Goal: Communication & Community: Answer question/provide support

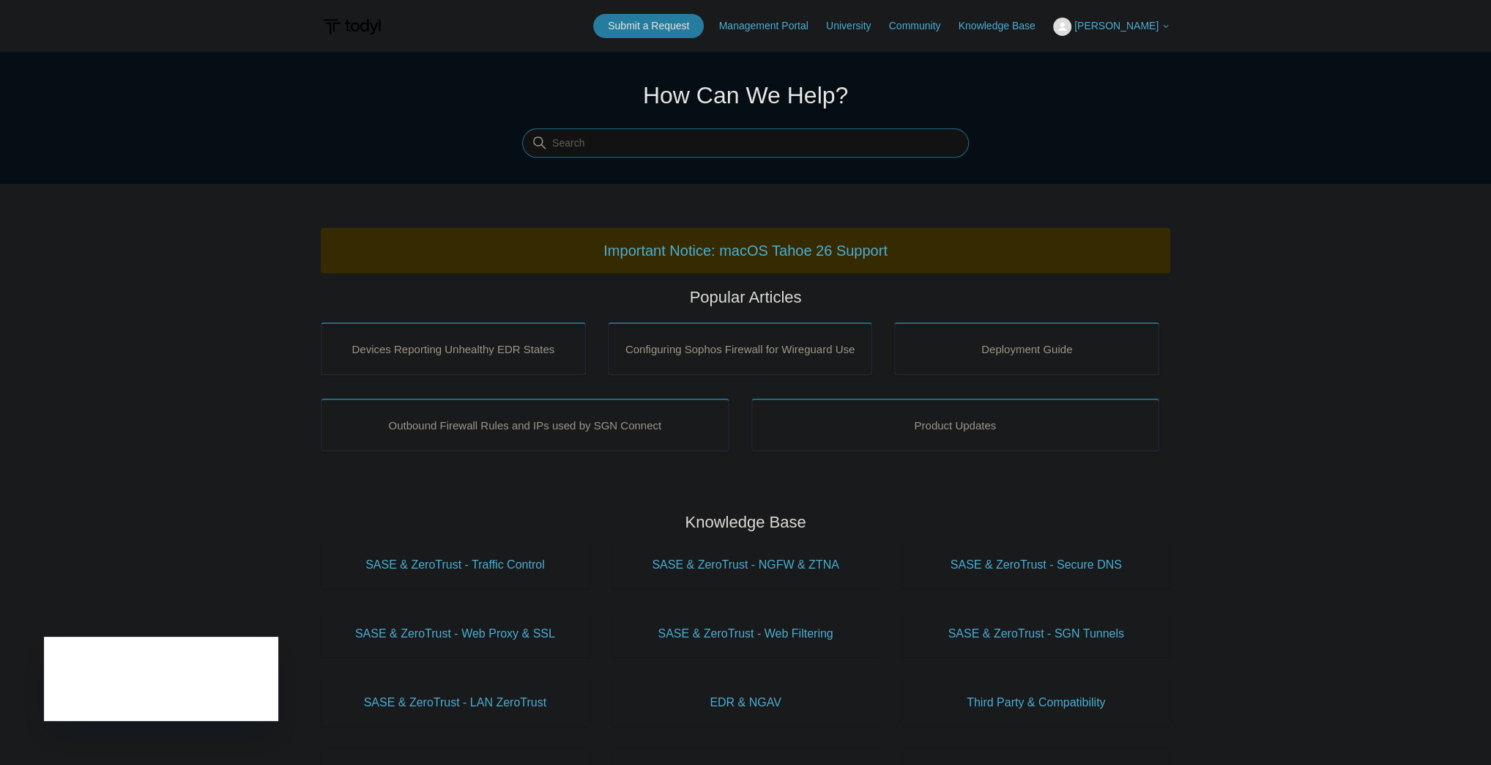
click at [880, 144] on input "Search" at bounding box center [745, 143] width 447 height 29
click at [644, 23] on link "Submit a Request" at bounding box center [648, 26] width 111 height 24
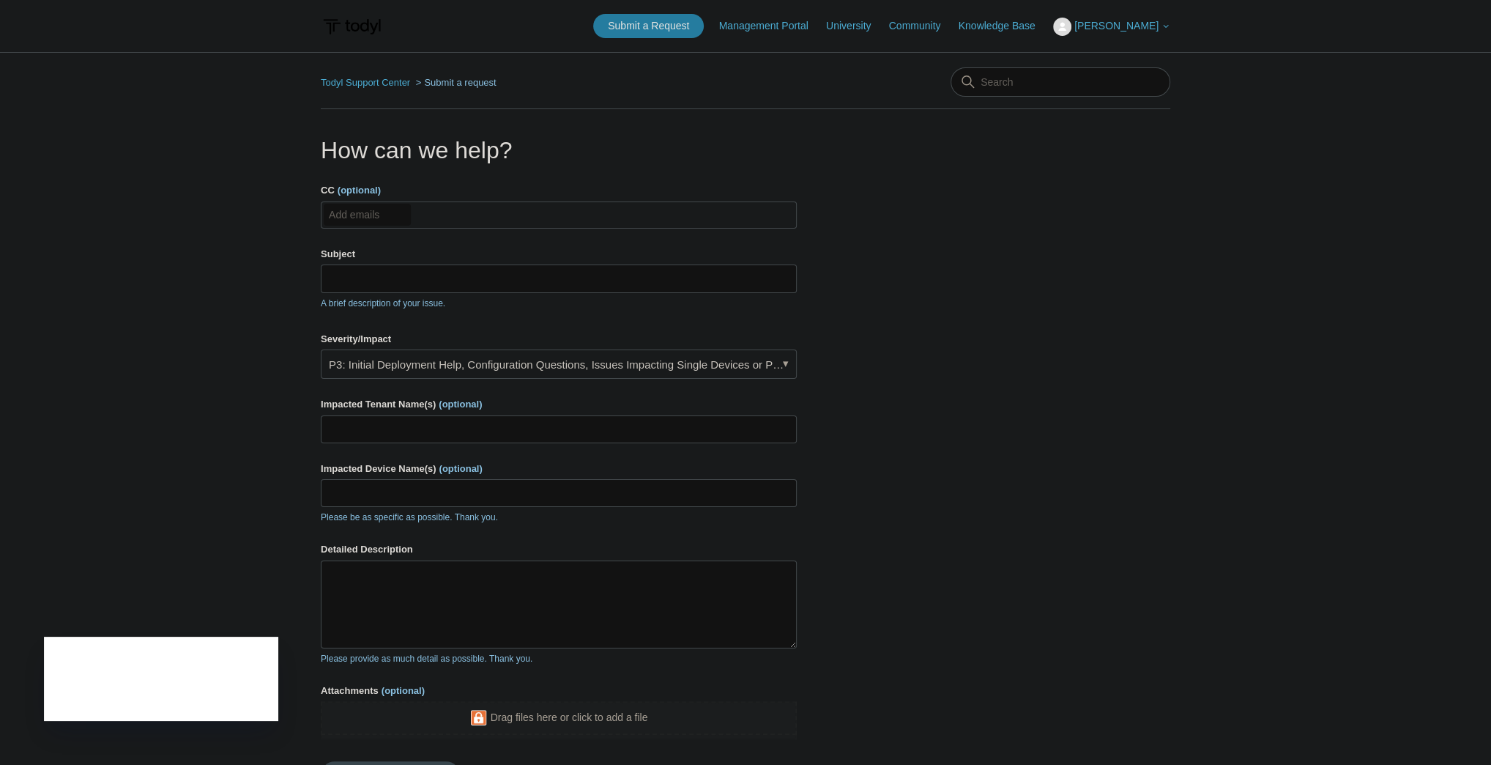
click at [357, 217] on input "CC (optional)" at bounding box center [367, 215] width 87 height 22
click at [401, 283] on input "Subject" at bounding box center [559, 278] width 476 height 28
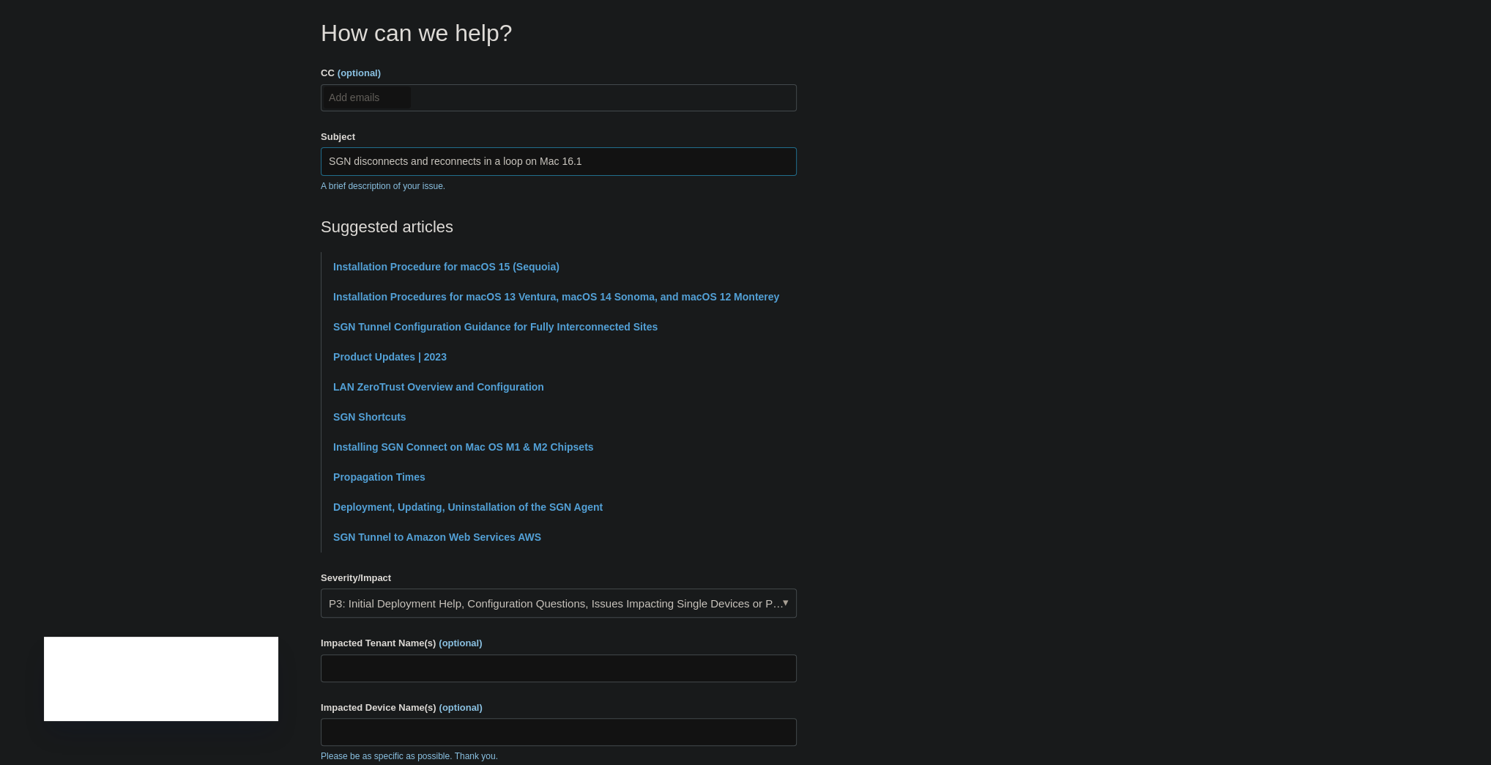
scroll to position [176, 0]
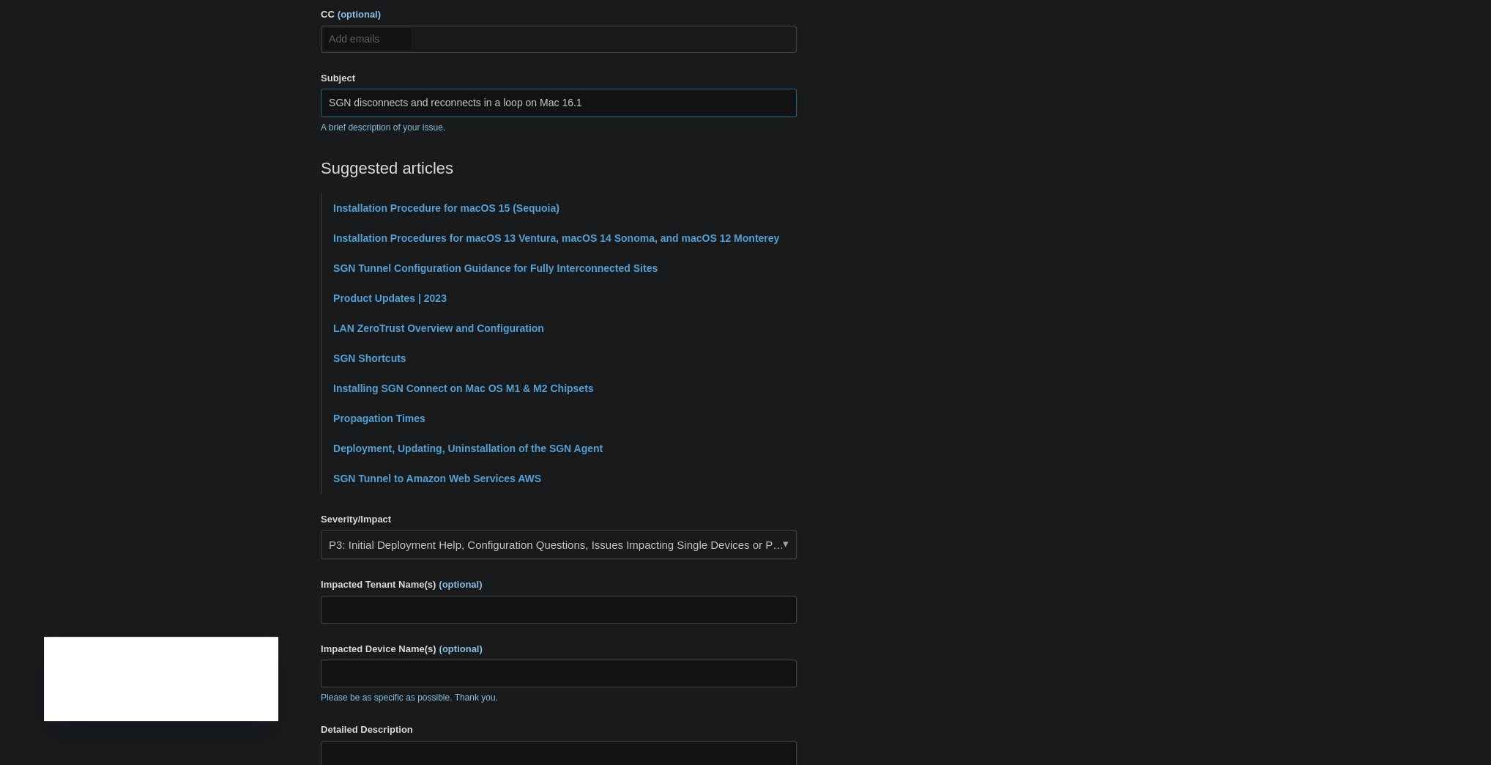
type input "SGN disconnects and reconnects in a loop on Mac 16.1"
click at [467, 603] on input "Impacted Tenant Name(s) (optional)" at bounding box center [559, 609] width 476 height 28
type input "Mila and Rose"
click at [538, 669] on input "Impacted Device Name(s) (optional)" at bounding box center [559, 673] width 476 height 28
paste input "MR-MBPro-2510"
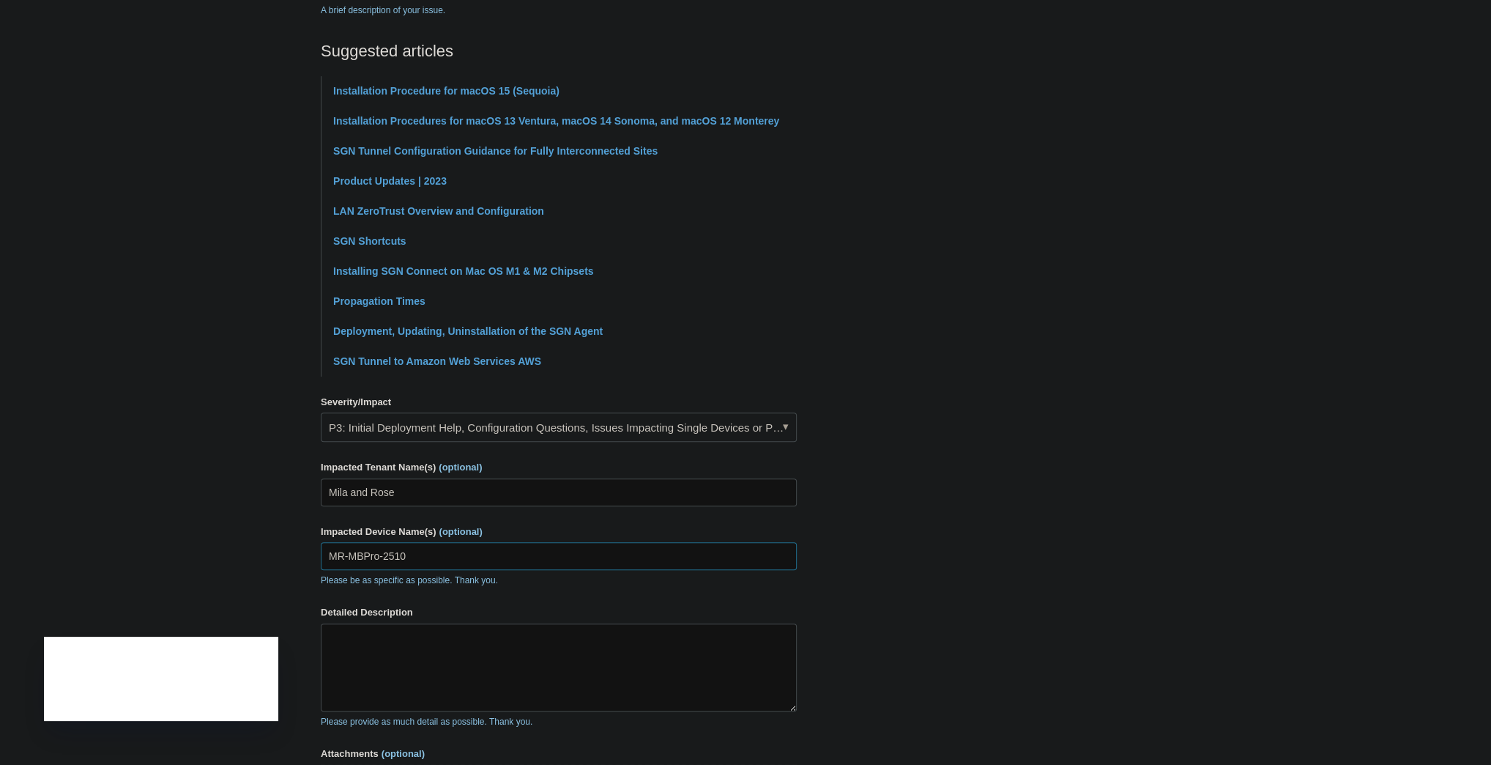
scroll to position [352, 0]
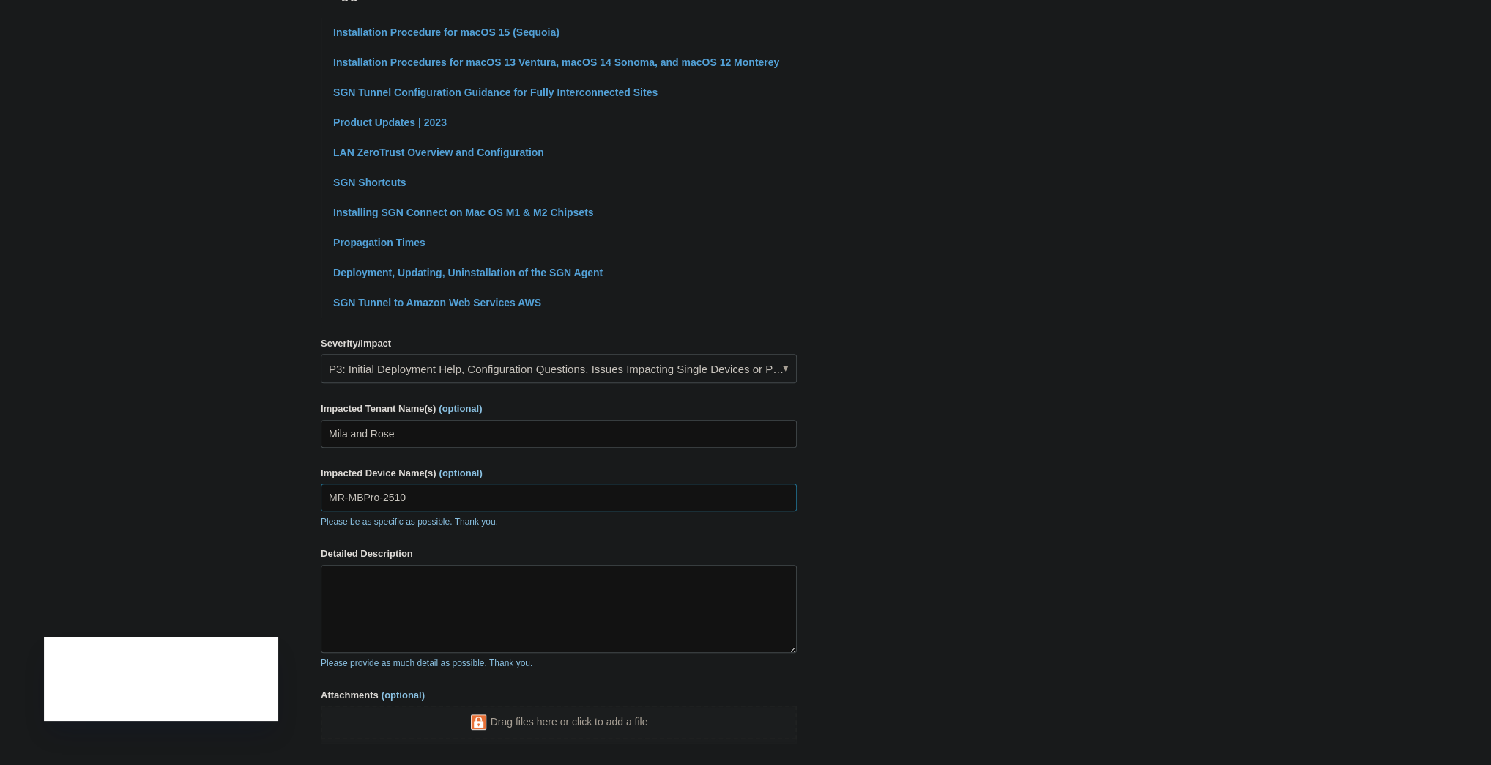
type input "MR-MBPro-2510"
click at [449, 600] on textarea "Detailed Description" at bounding box center [559, 609] width 476 height 88
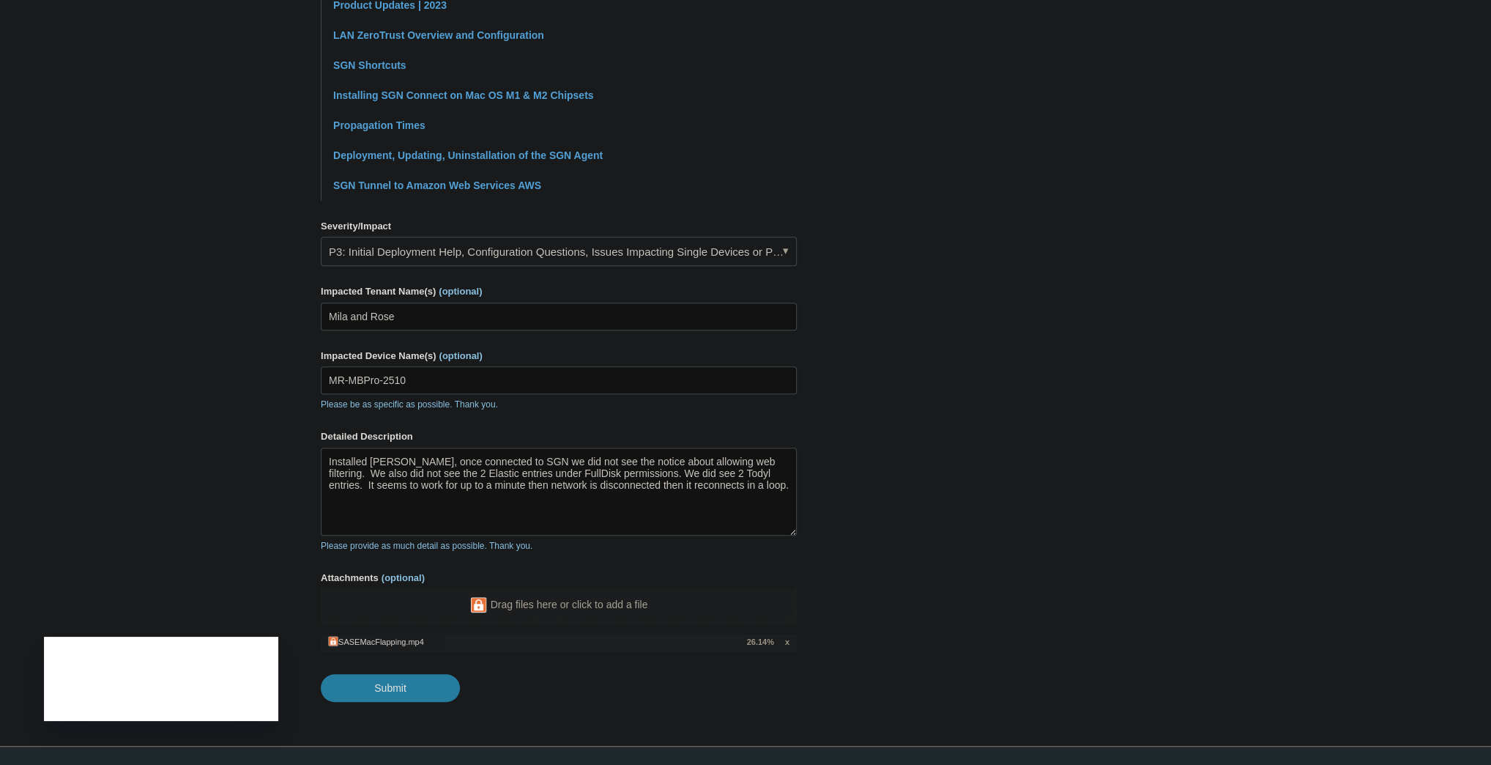
scroll to position [505, 0]
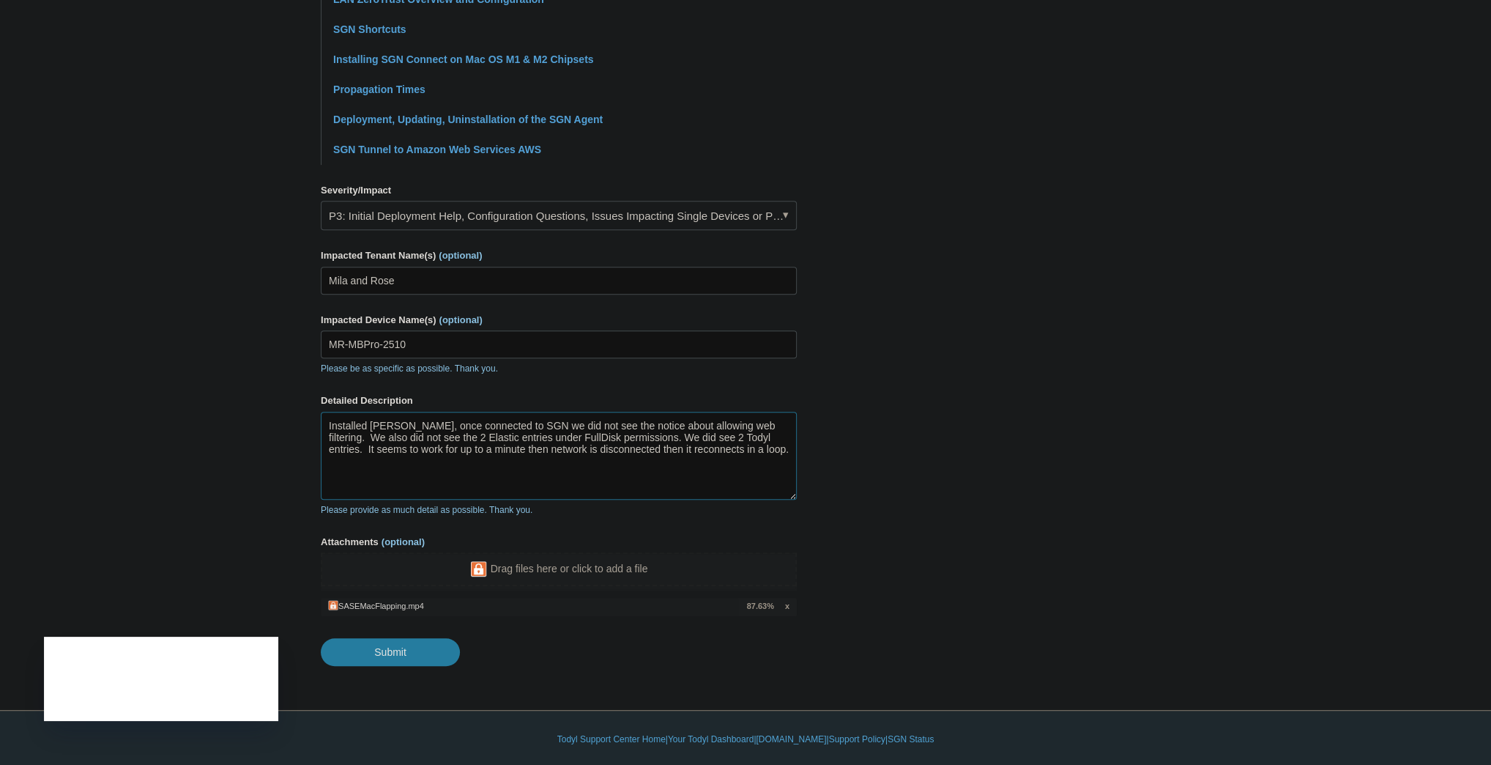
click at [750, 423] on textarea "Installed Todyl, once connected to SGN we did not see the notice about allowing…" at bounding box center [559, 456] width 476 height 88
click at [524, 485] on textarea "Installed [PERSON_NAME], once connected to SGN we did not see the notice about …" at bounding box center [559, 456] width 476 height 88
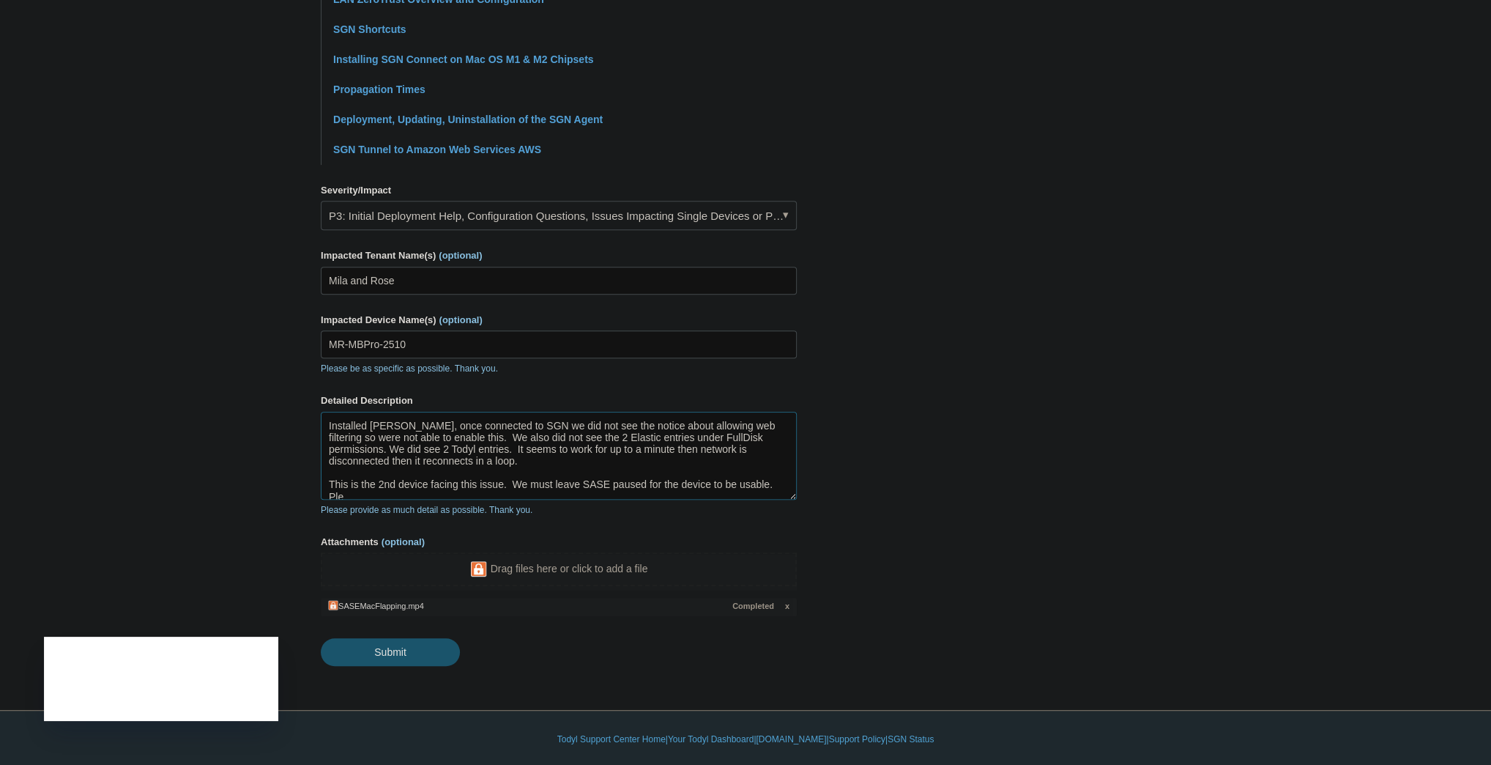
scroll to position [2, 0]
click at [754, 481] on textarea "Installed Todyl, once connected to SGN we did not see the notice about allowing…" at bounding box center [559, 456] width 476 height 88
click at [373, 650] on input "Submit" at bounding box center [390, 652] width 139 height 29
type textarea "Installed Todyl, once connected to SGN we did not see the notice about allowing…"
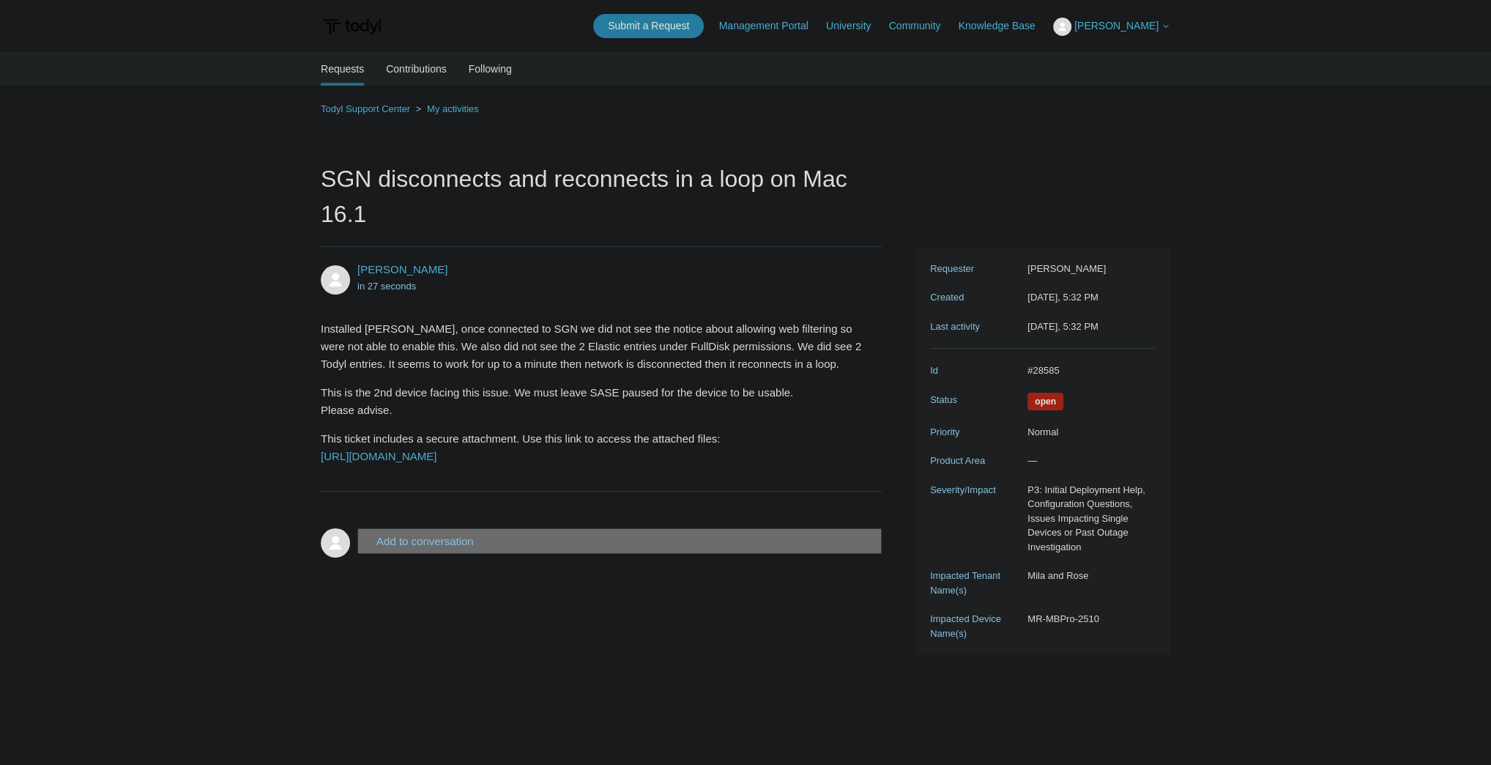
drag, startPoint x: 529, startPoint y: 491, endPoint x: 319, endPoint y: 320, distance: 270.1
click at [319, 321] on main "Requests Contributions Following Todyl Support Center My activities SGN disconn…" at bounding box center [745, 396] width 1491 height 688
click at [709, 147] on div "Todyl Support Center My activities SGN disconnects and reconnects in a loop on …" at bounding box center [745, 377] width 849 height 554
click at [465, 108] on link "My activities" at bounding box center [453, 108] width 52 height 11
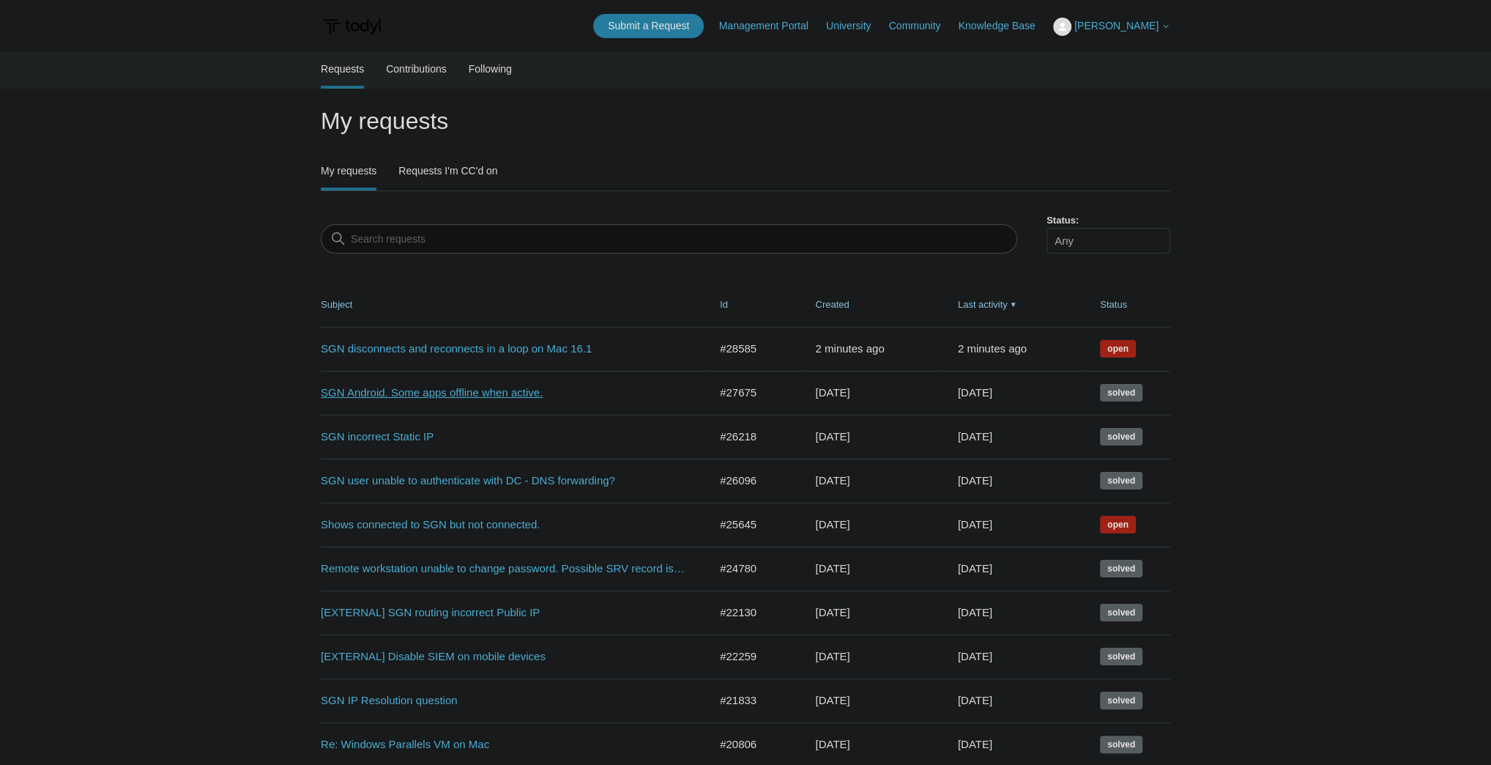
click at [447, 396] on link "SGN Android. Some apps offline when active." at bounding box center [504, 392] width 366 height 17
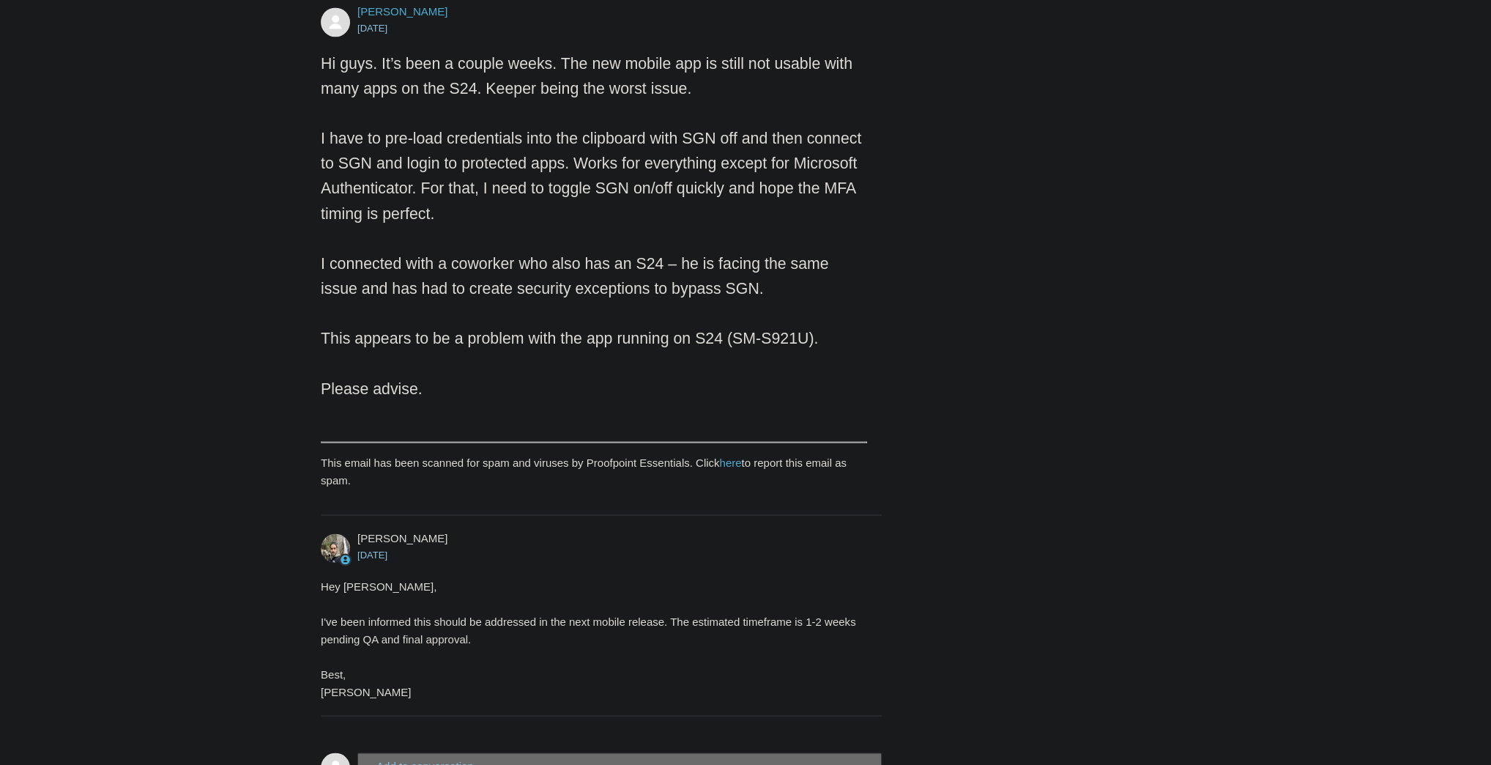
scroll to position [2486, 0]
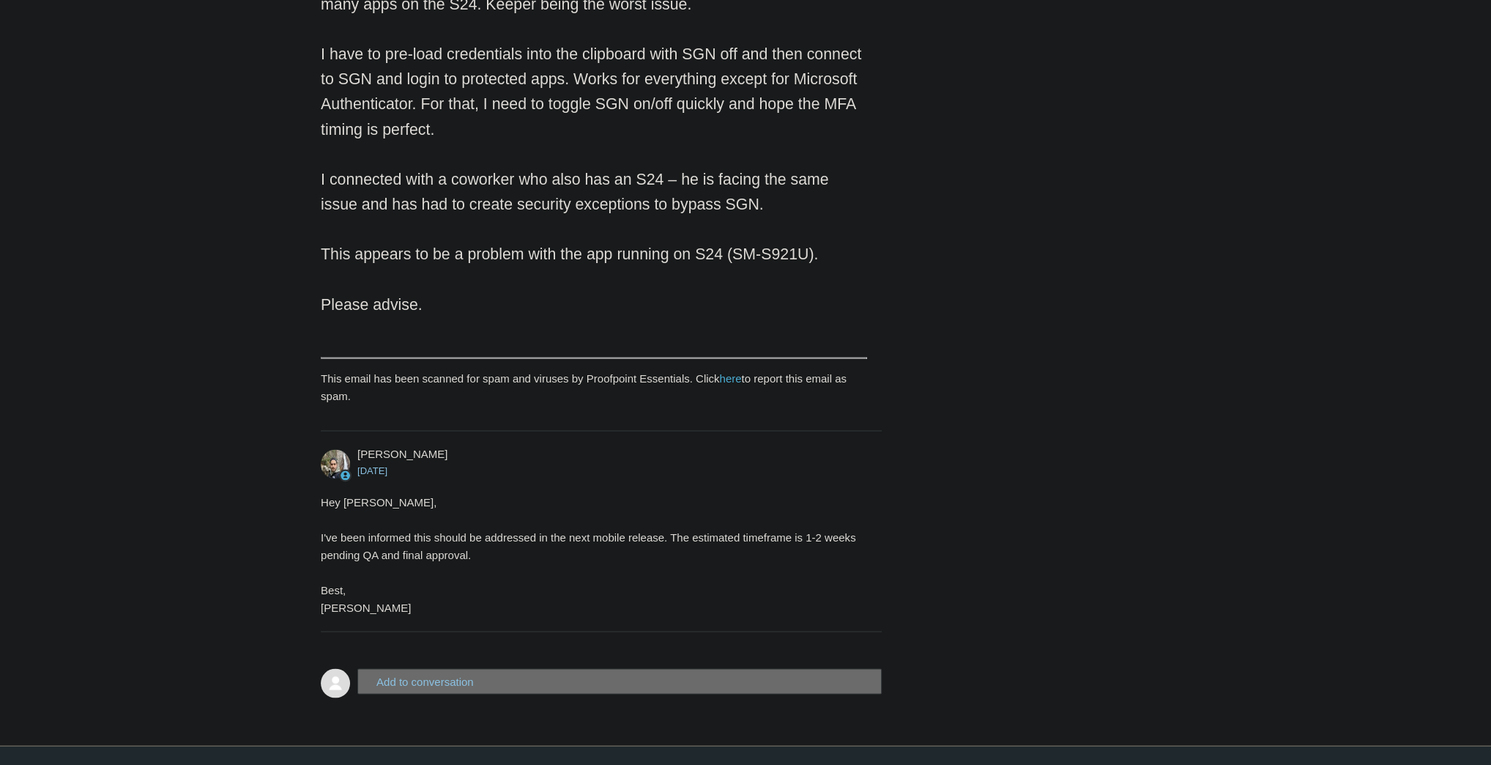
click at [442, 668] on button "Add to conversation" at bounding box center [619, 681] width 524 height 26
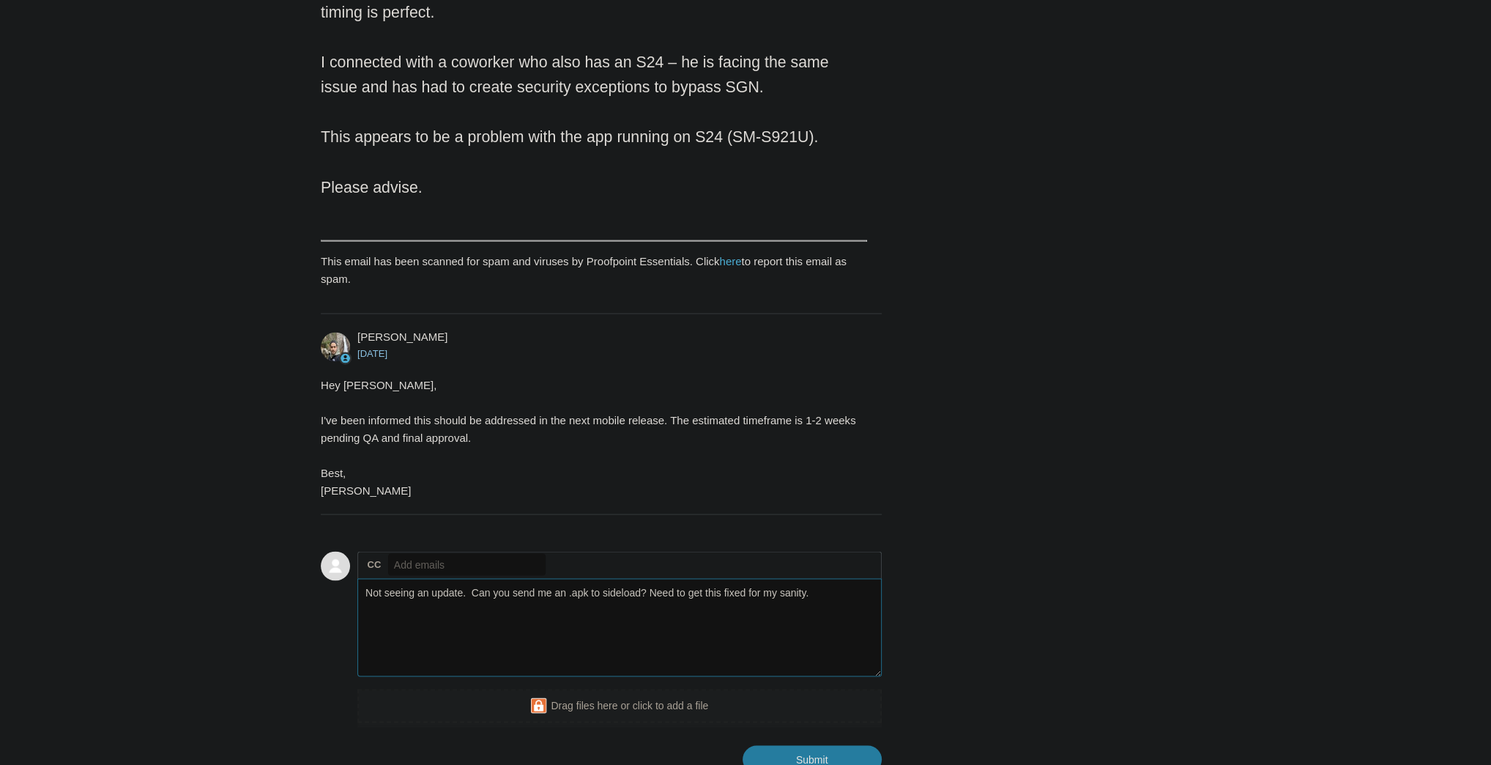
scroll to position [2675, 0]
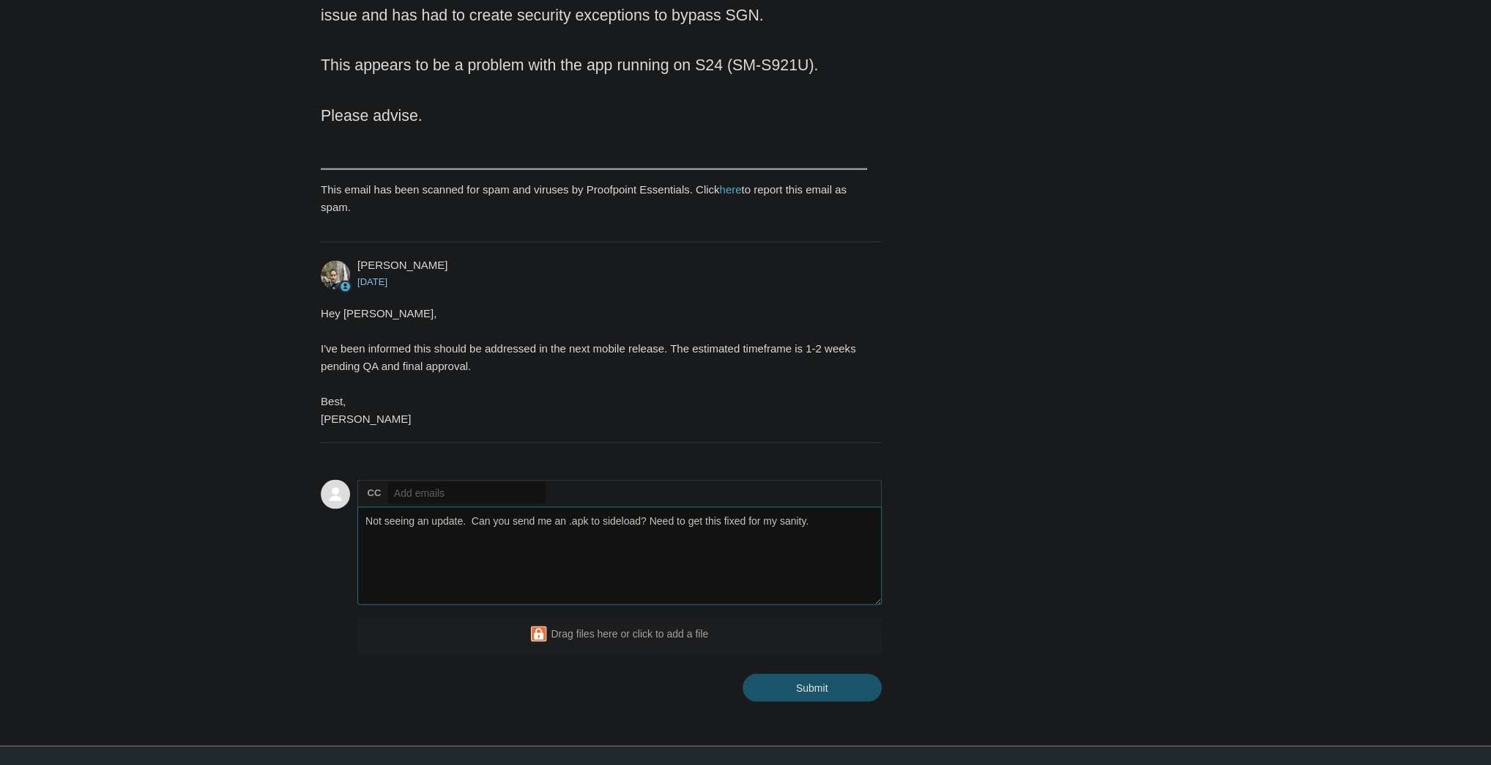
type textarea "Not seeing an update. Can you send me an .apk to sideload? Need to get this fix…"
click at [822, 673] on input "Submit" at bounding box center [812, 687] width 139 height 29
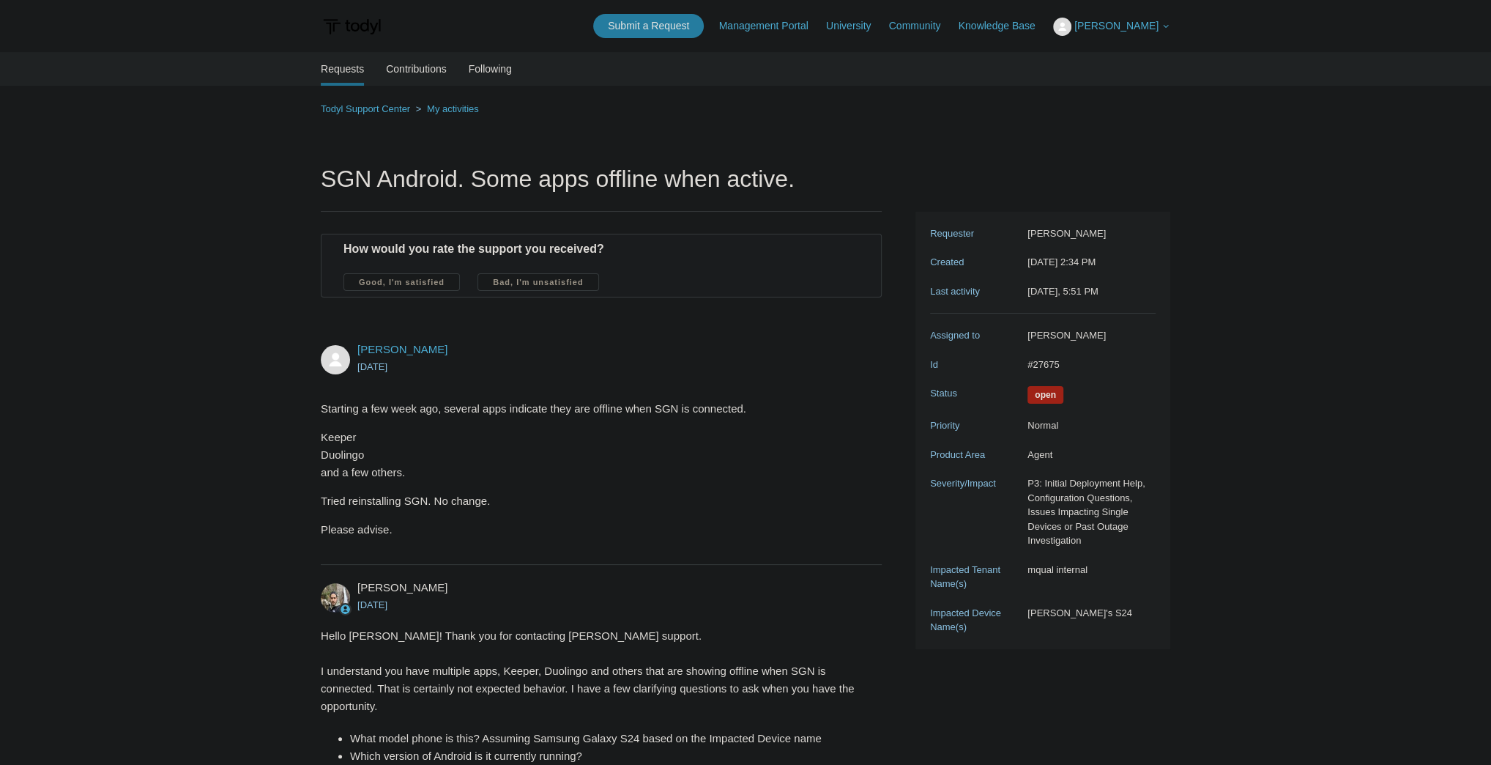
drag, startPoint x: 1402, startPoint y: 185, endPoint x: 1380, endPoint y: 179, distance: 21.8
click at [439, 112] on link "My activities" at bounding box center [453, 108] width 52 height 11
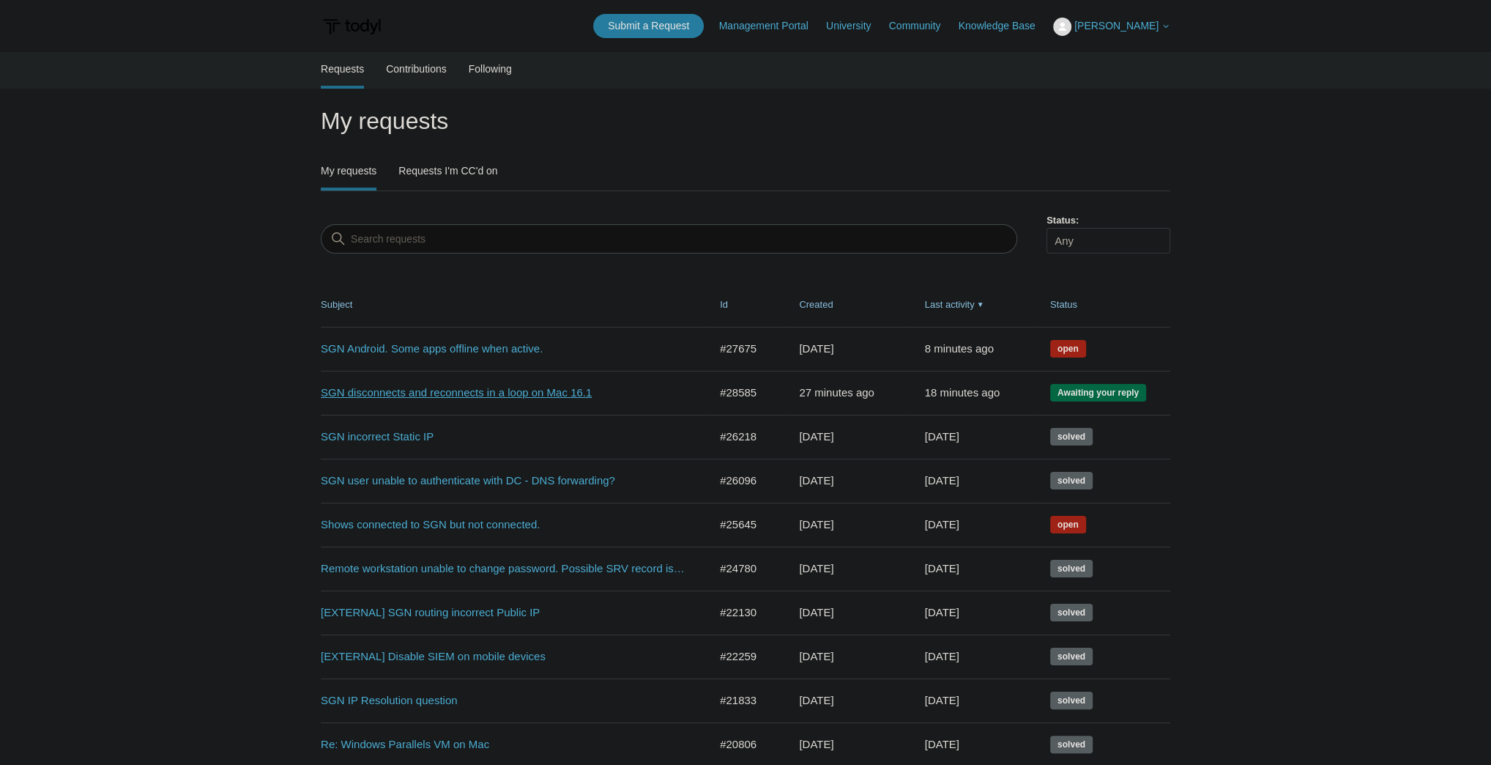
click at [427, 390] on link "SGN disconnects and reconnects in a loop on Mac 16.1" at bounding box center [504, 392] width 366 height 17
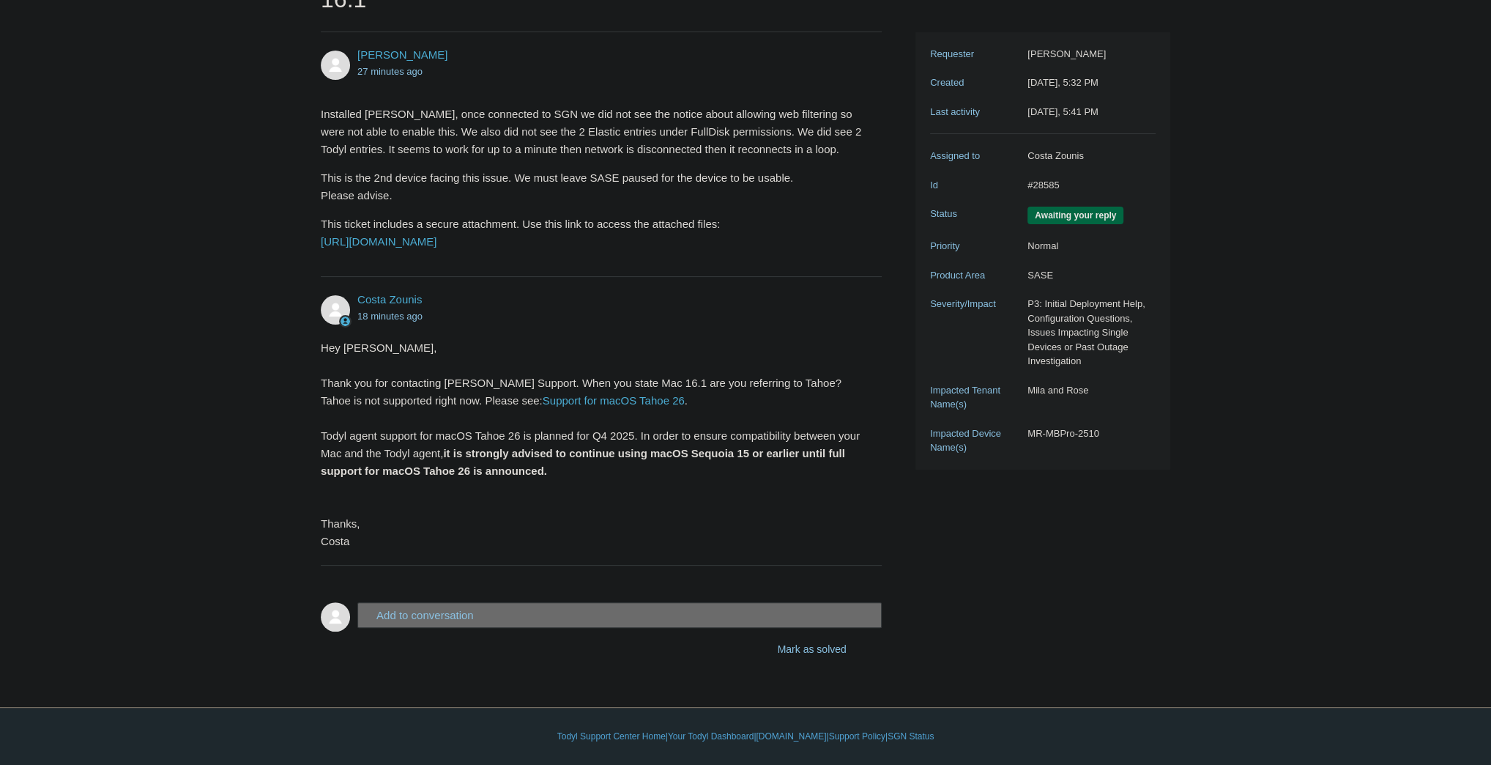
scroll to position [248, 0]
click at [410, 614] on button "Add to conversation" at bounding box center [619, 615] width 524 height 26
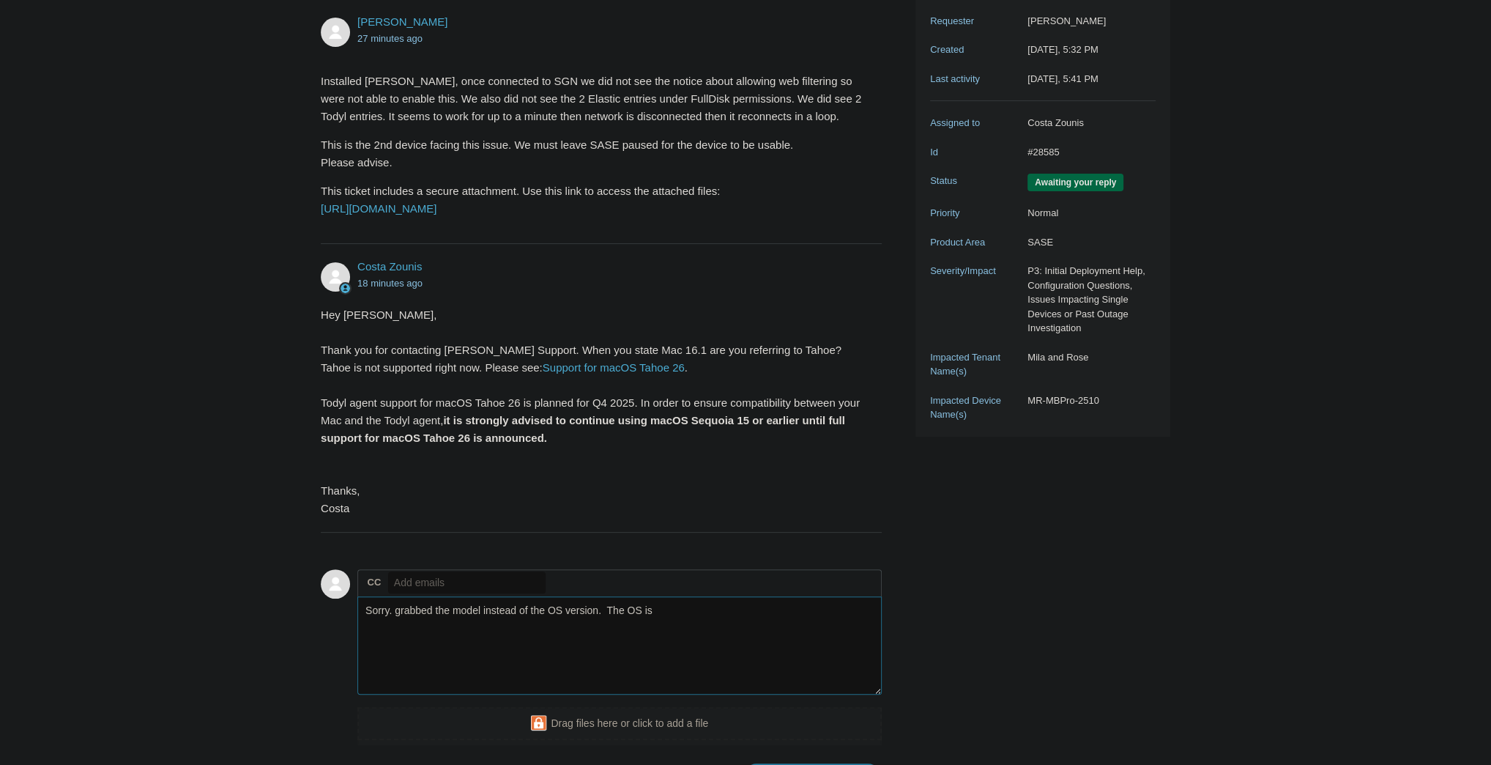
paste textarea "macOS Sequoia"
click at [778, 650] on textarea "Sorry. grabbed the model instead of the OS version. The OS is macOS Sequoia" at bounding box center [619, 645] width 524 height 99
click at [389, 649] on textarea "Sorry. grabbed the model instead of the OS version. The OS is macOS Sequoia 15.6" at bounding box center [619, 645] width 524 height 99
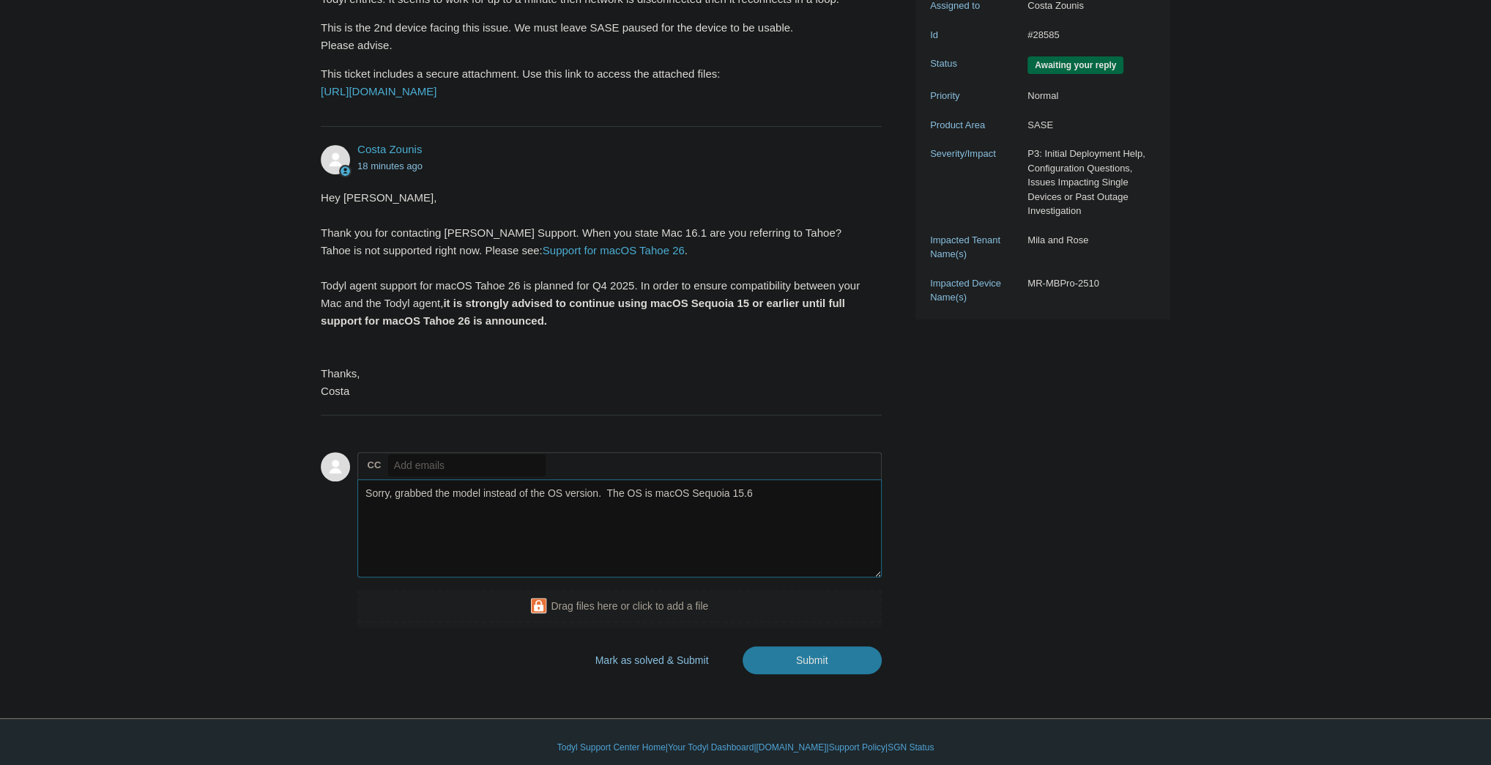
scroll to position [306, 0]
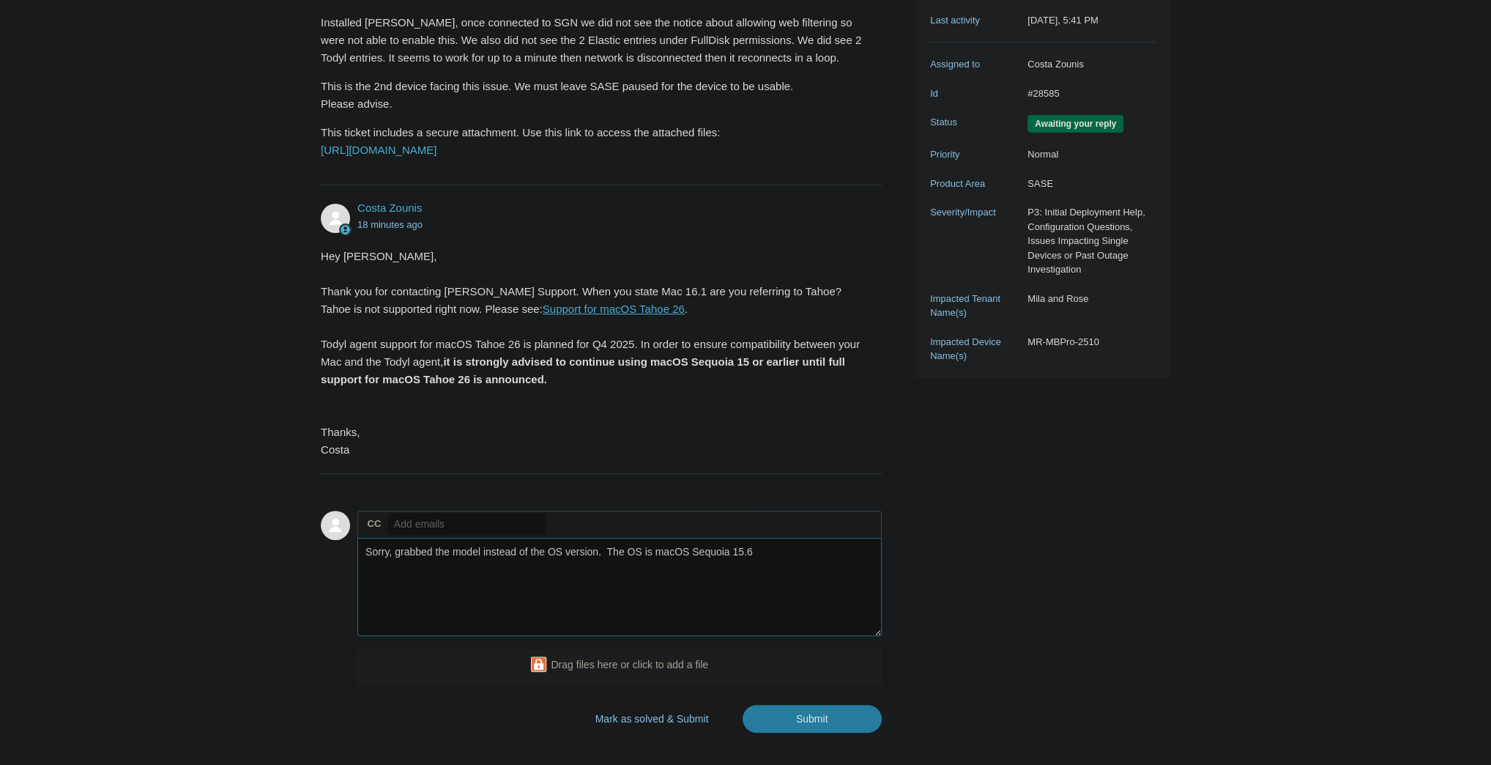
type textarea "Sorry, grabbed the model instead of the OS version. The OS is macOS Sequoia 15.6"
click at [543, 315] on link "Support for macOS Tahoe 26" at bounding box center [614, 308] width 142 height 12
click at [806, 734] on input "Submit" at bounding box center [812, 718] width 139 height 29
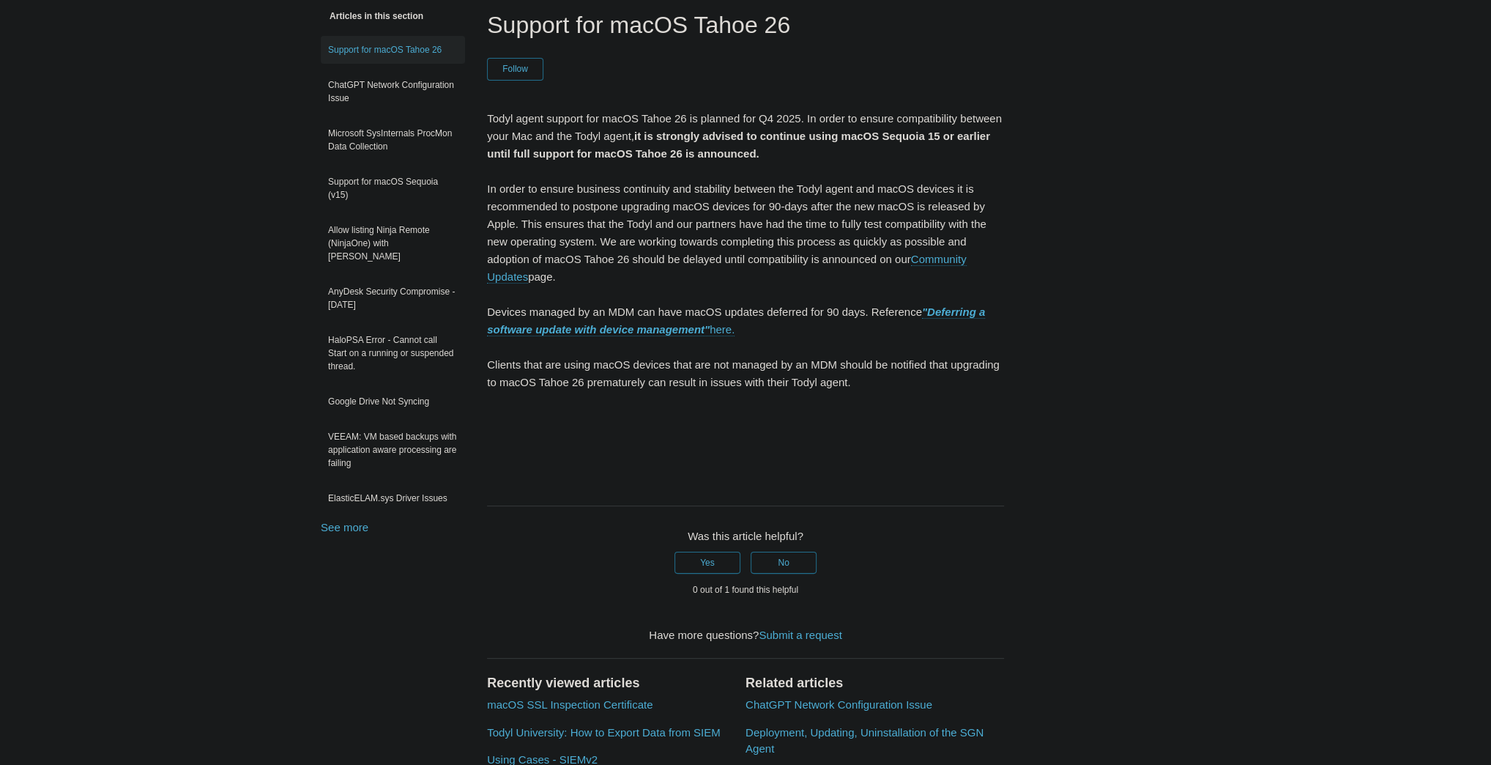
scroll to position [67, 0]
